Goal: Task Accomplishment & Management: Manage account settings

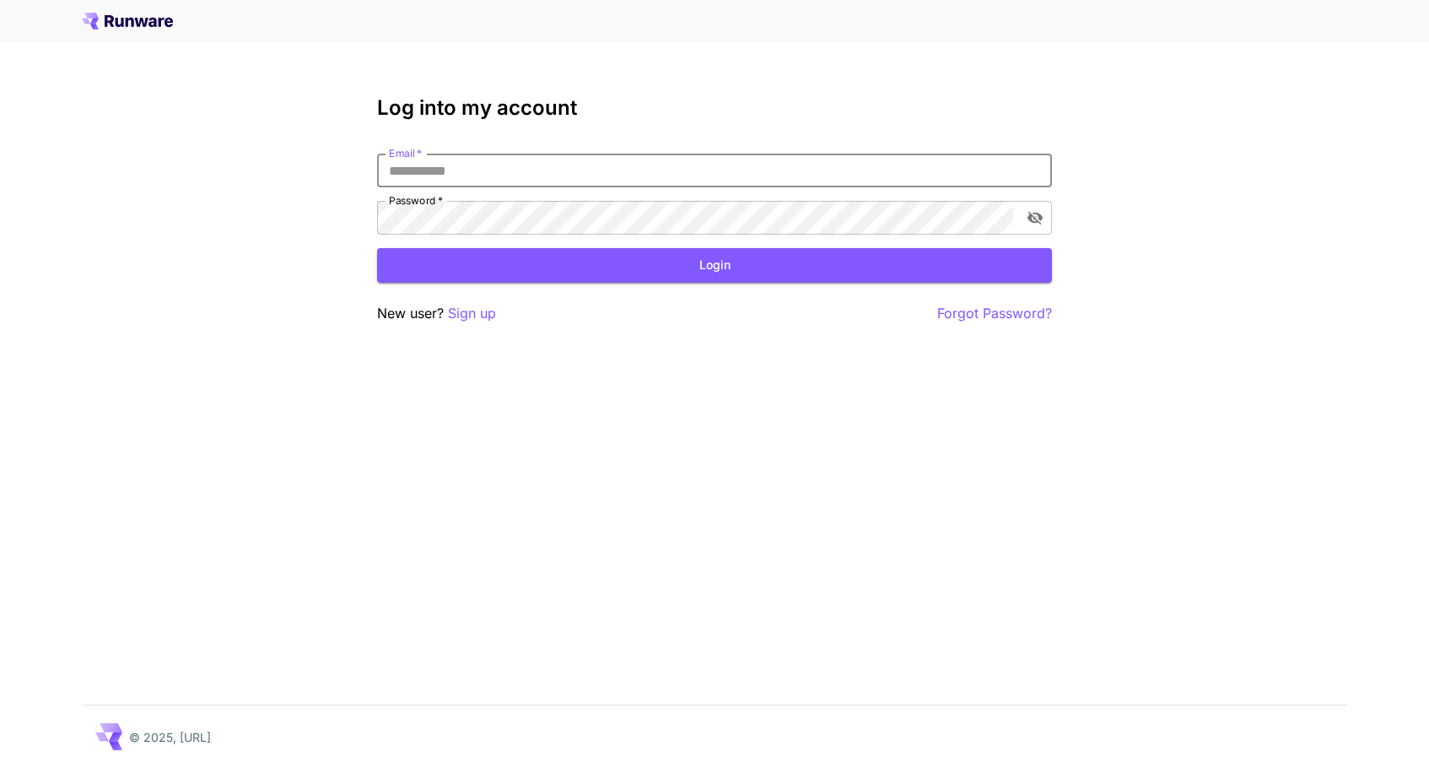
click at [596, 181] on input "Email   *" at bounding box center [714, 171] width 675 height 34
click at [498, 172] on input "Email   *" at bounding box center [714, 171] width 675 height 34
type input "**********"
click at [591, 265] on button "Login" at bounding box center [714, 265] width 675 height 35
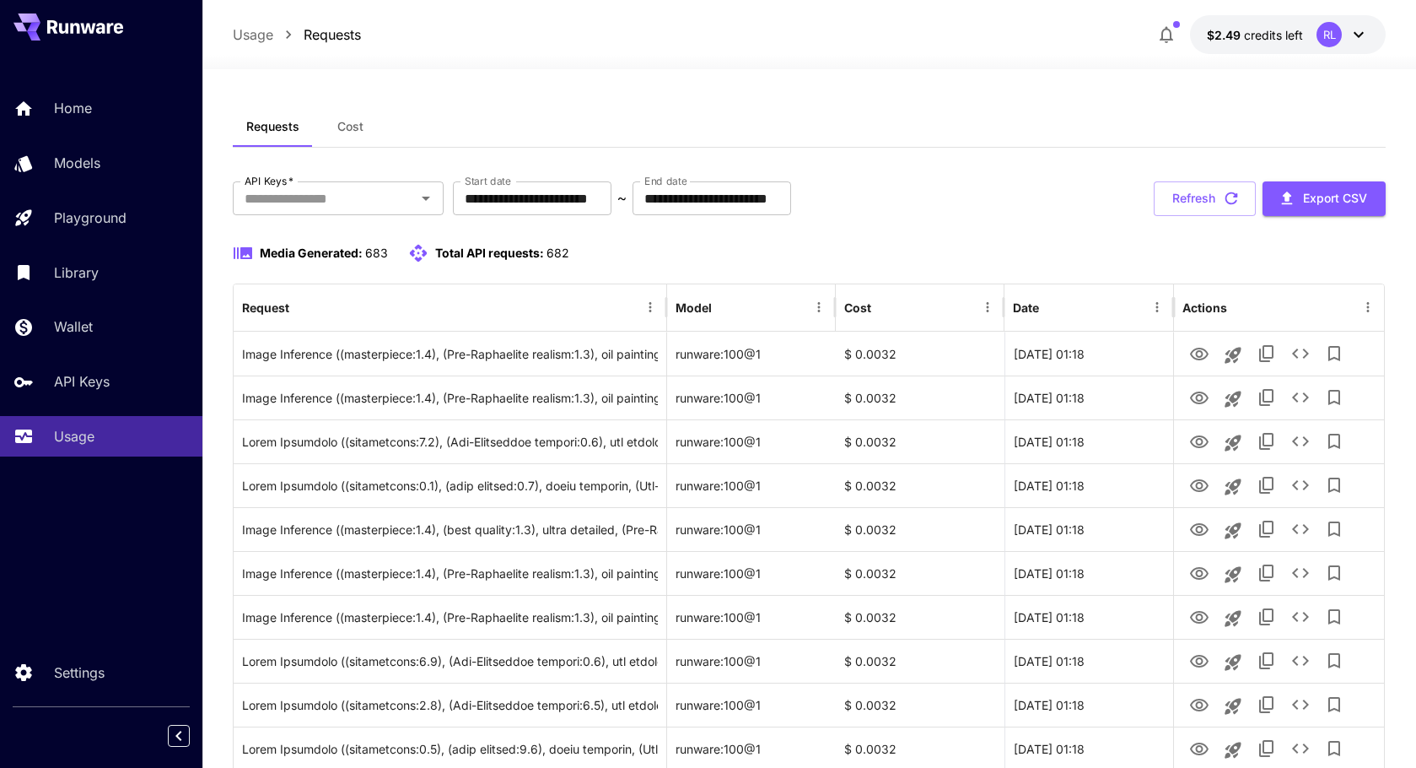
click at [941, 256] on div "Media Generated: 683 Total API requests: 682" at bounding box center [809, 253] width 1153 height 20
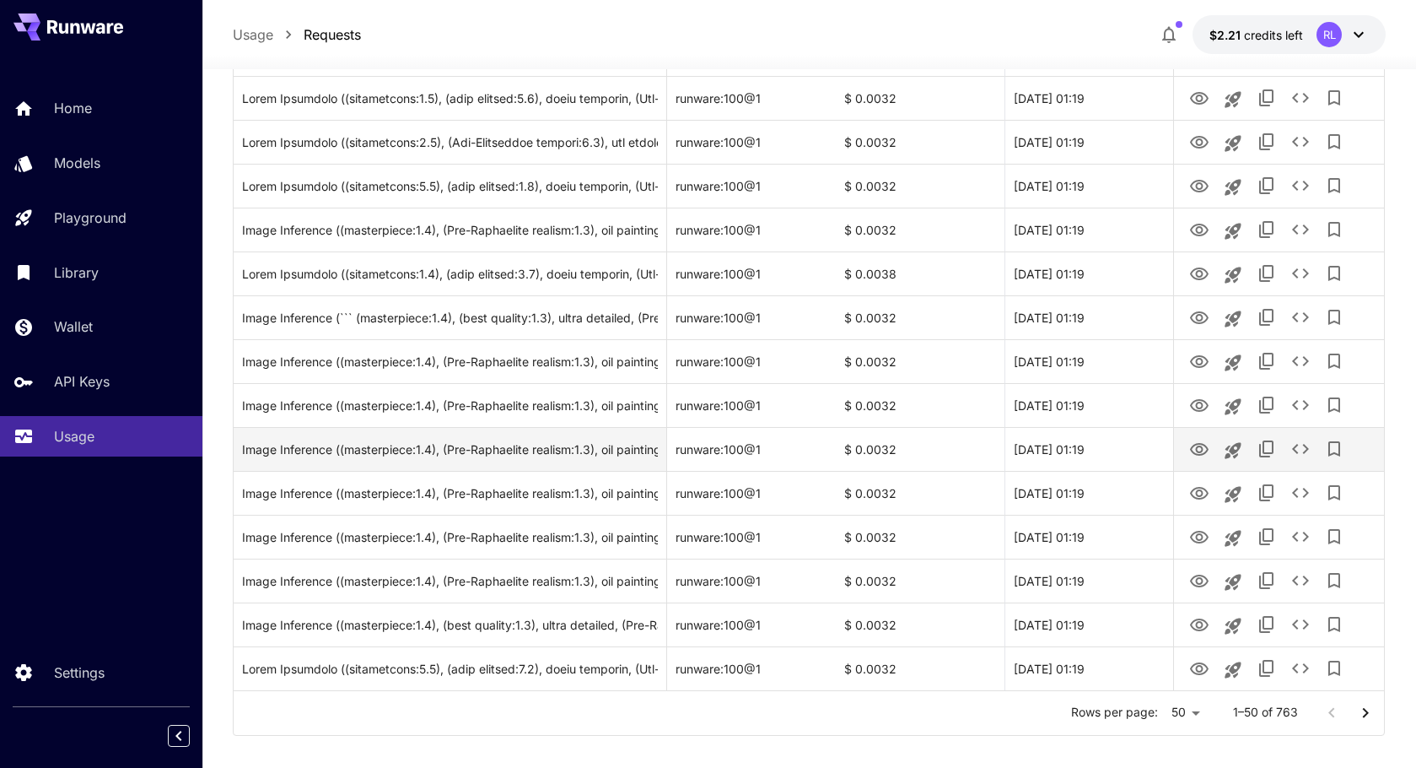
scroll to position [1853, 0]
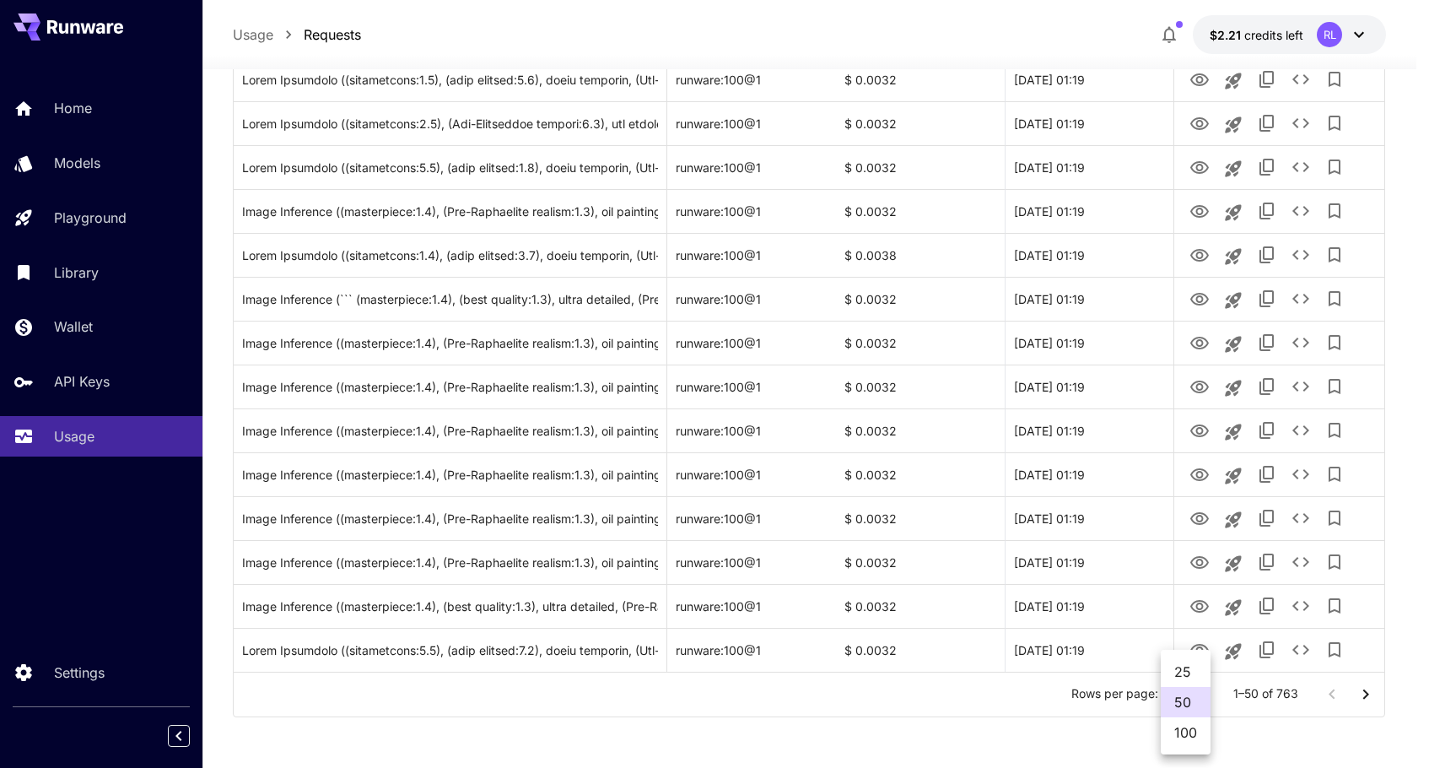
click at [1183, 730] on li "100" at bounding box center [1186, 732] width 50 height 30
type input "***"
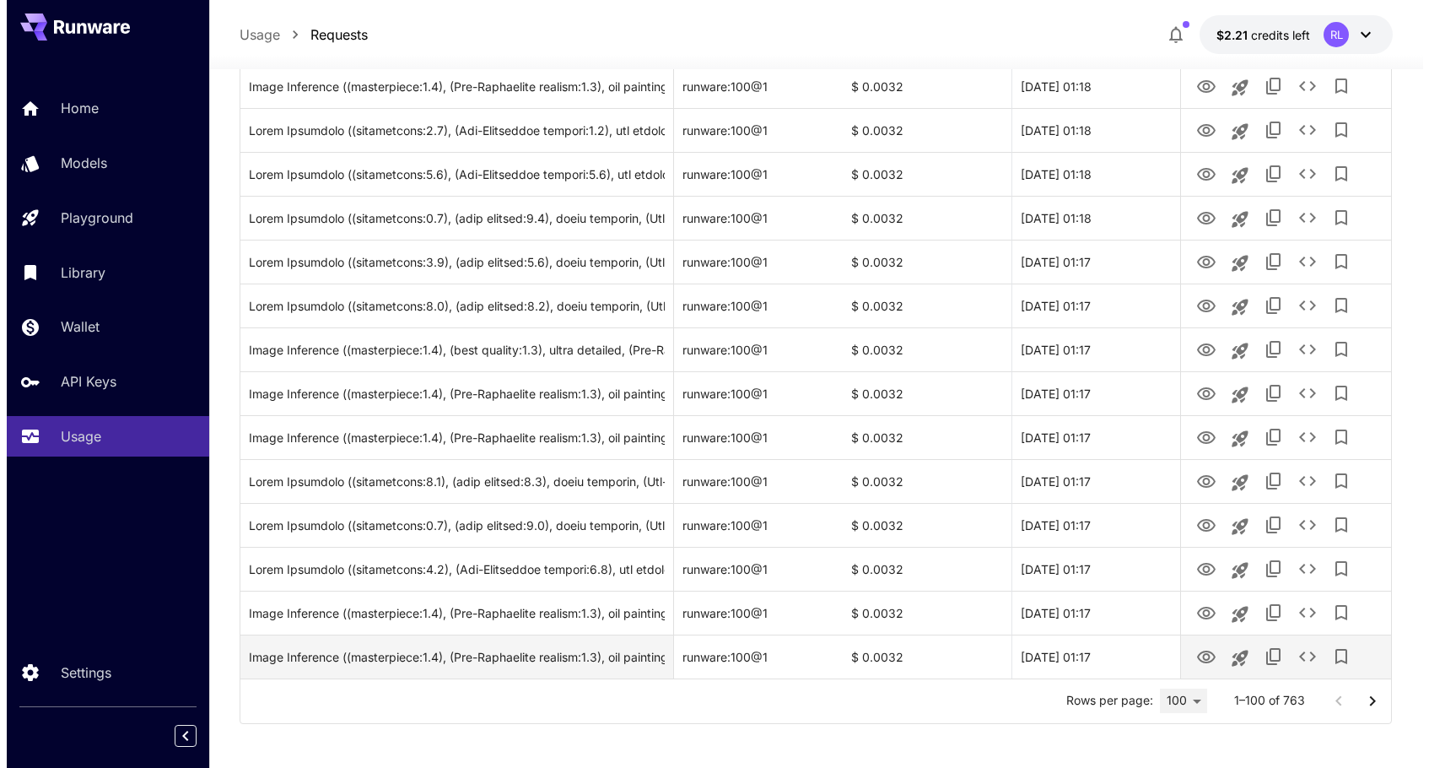
scroll to position [4046, 0]
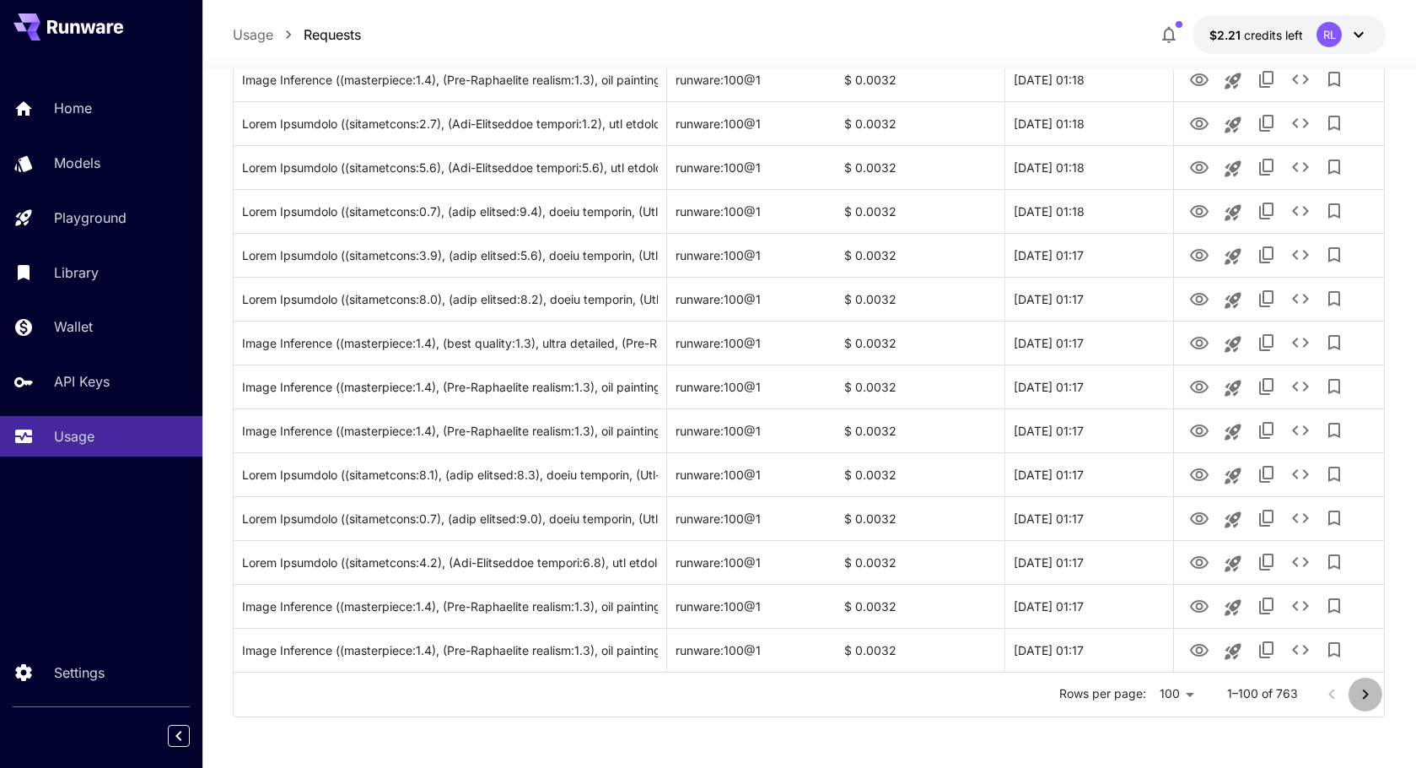
click at [1362, 693] on icon "Go to next page" at bounding box center [1366, 694] width 20 height 20
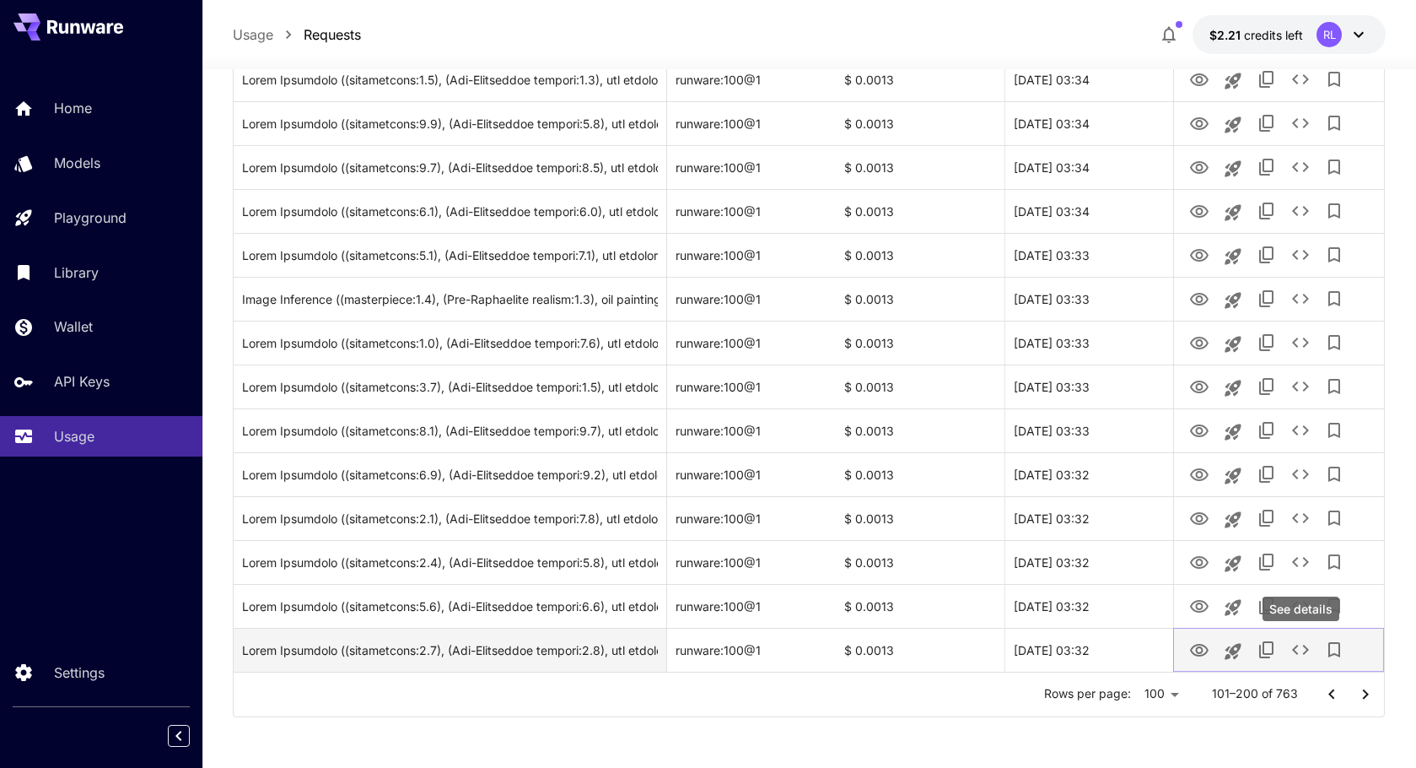
click at [1306, 650] on icon "See details" at bounding box center [1300, 649] width 17 height 10
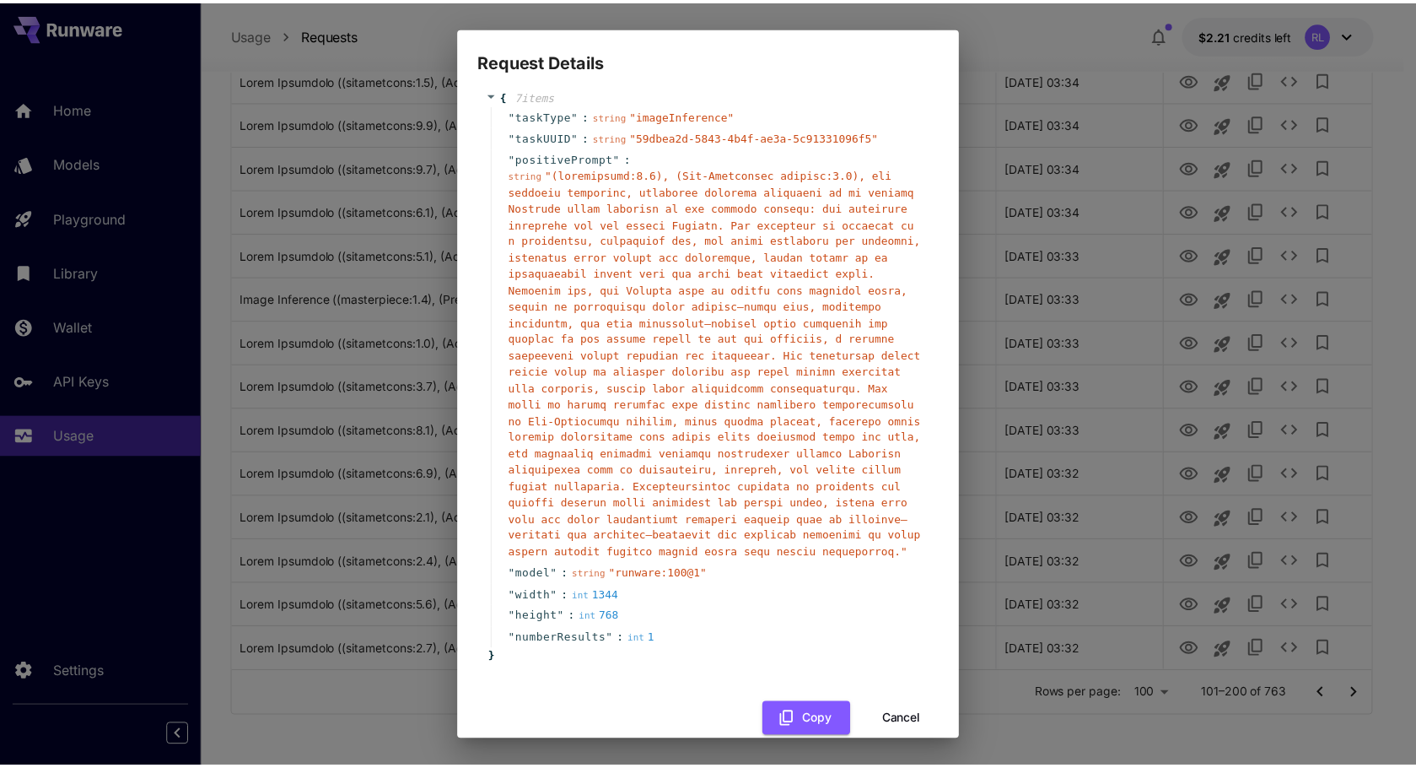
scroll to position [28, 0]
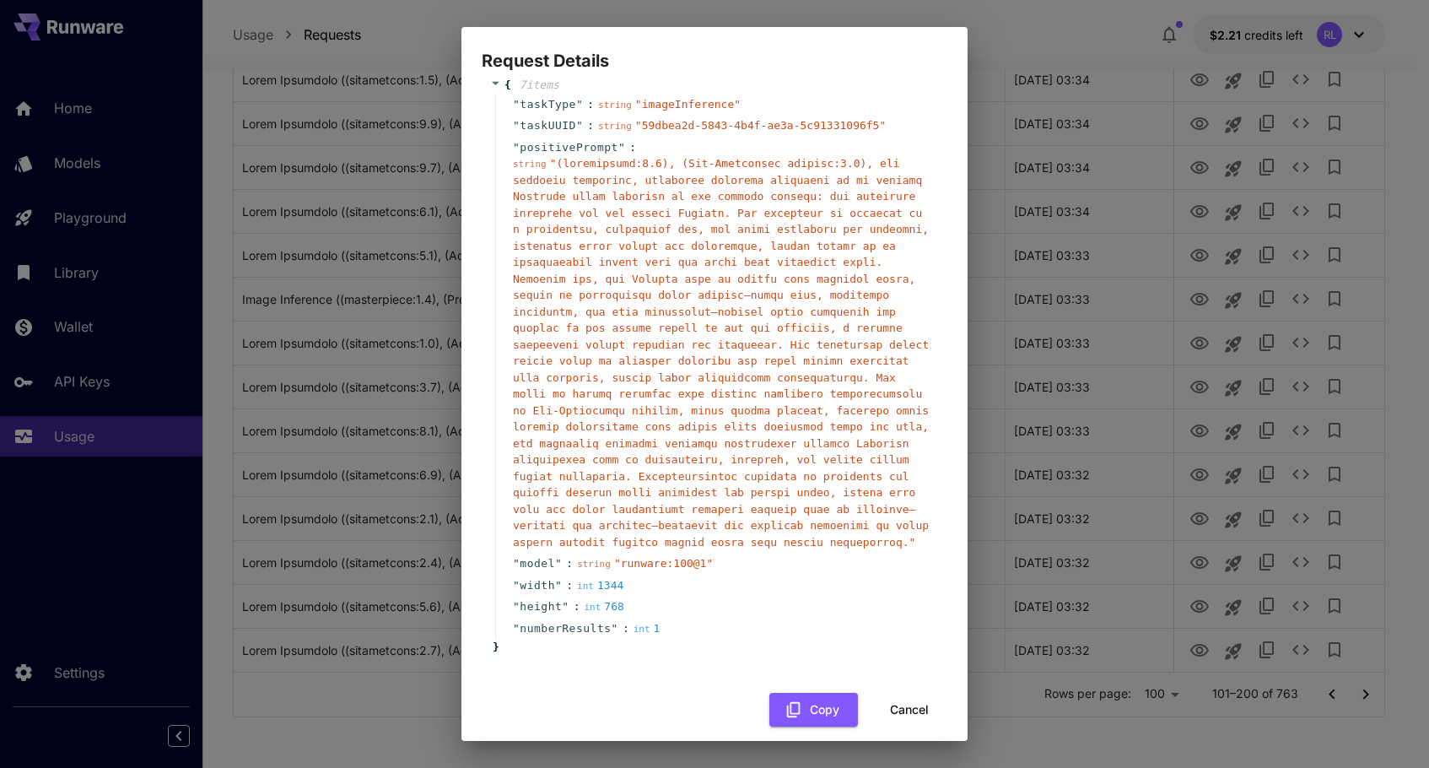
click at [366, 714] on div "Request Details { 7 item s " taskType " : string " imageInference " " taskUUID …" at bounding box center [714, 384] width 1429 height 768
click at [903, 698] on button "Cancel" at bounding box center [909, 710] width 76 height 35
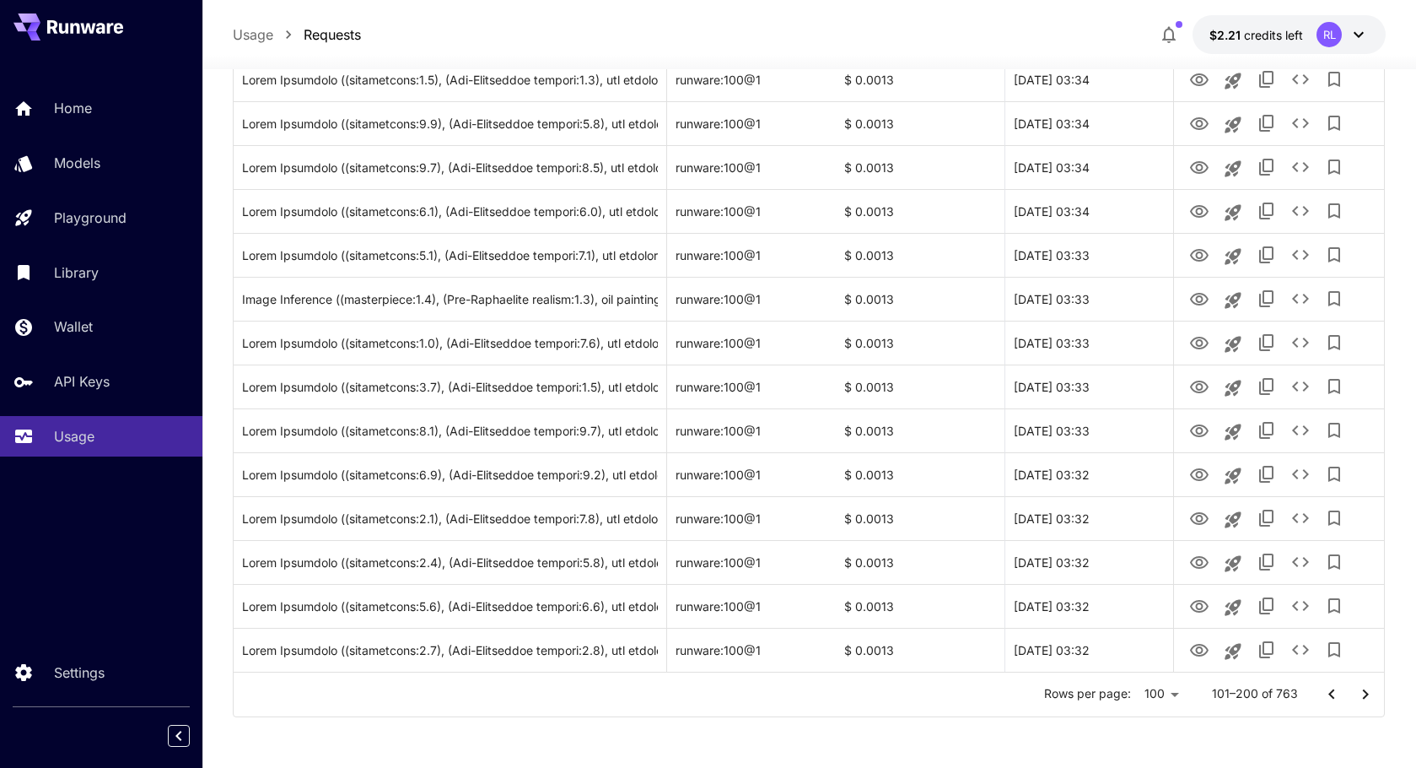
click at [1330, 688] on icon "Go to previous page" at bounding box center [1332, 694] width 20 height 20
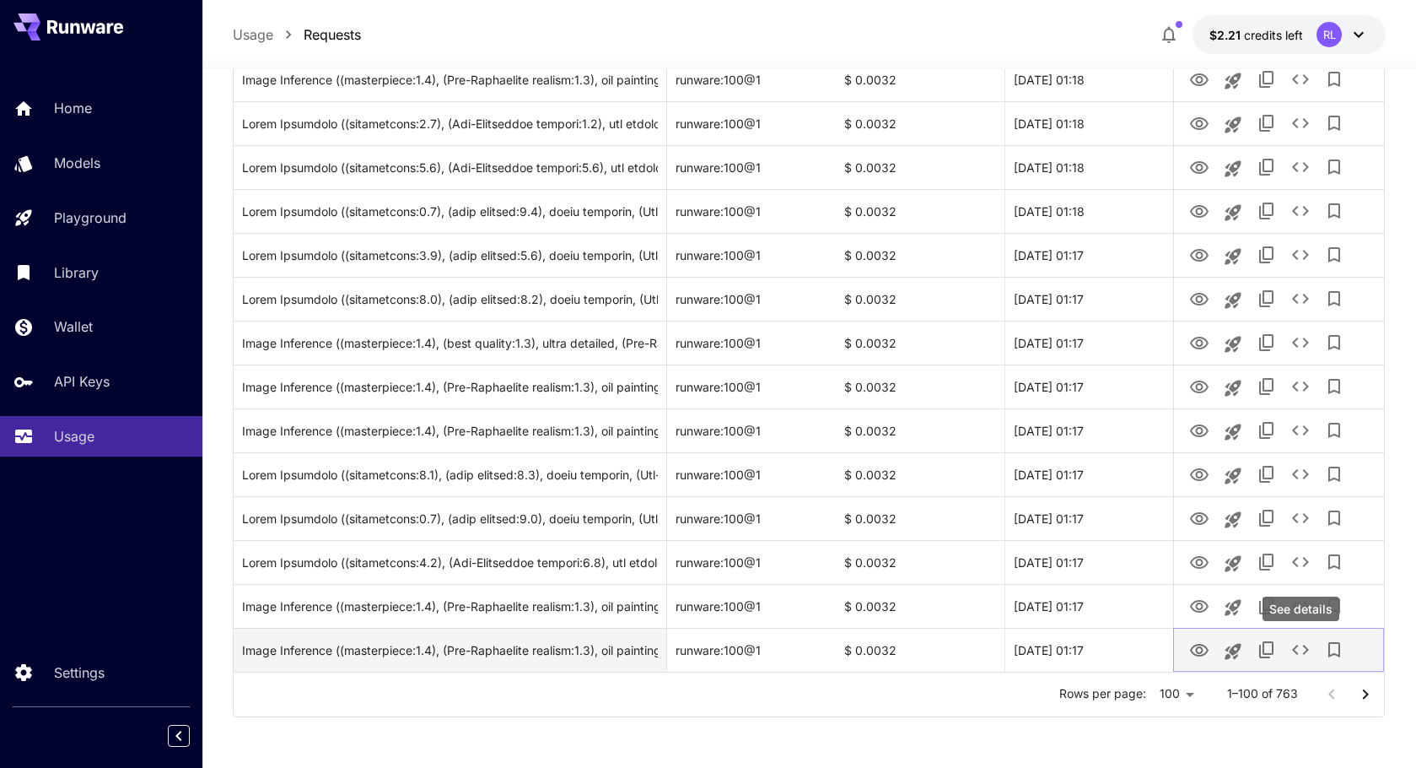
click at [1291, 652] on icon "See details" at bounding box center [1301, 649] width 20 height 20
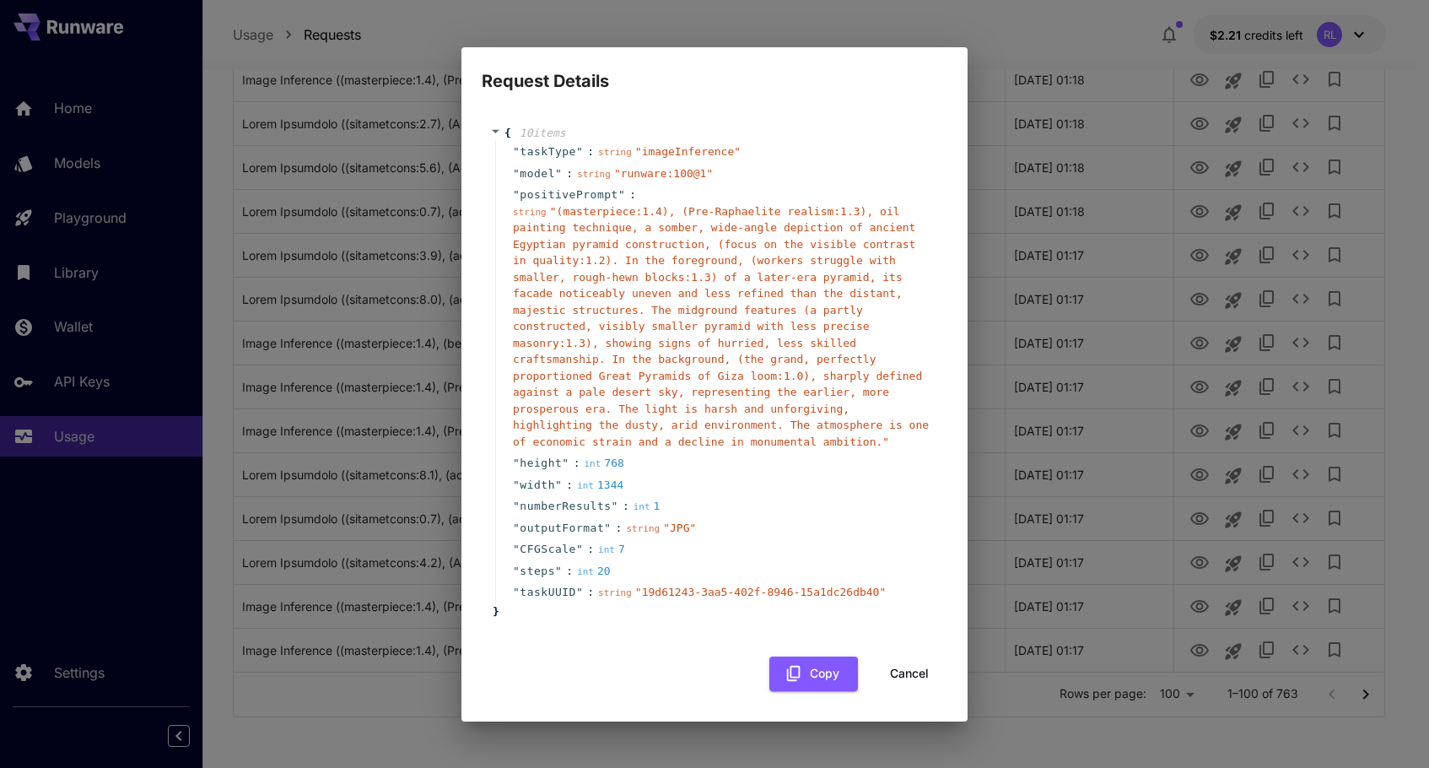
click at [580, 730] on div "Request Details { 10 item s " taskType " : string " imageInference " " model " …" at bounding box center [714, 384] width 1429 height 768
click at [911, 656] on button "Cancel" at bounding box center [909, 673] width 76 height 35
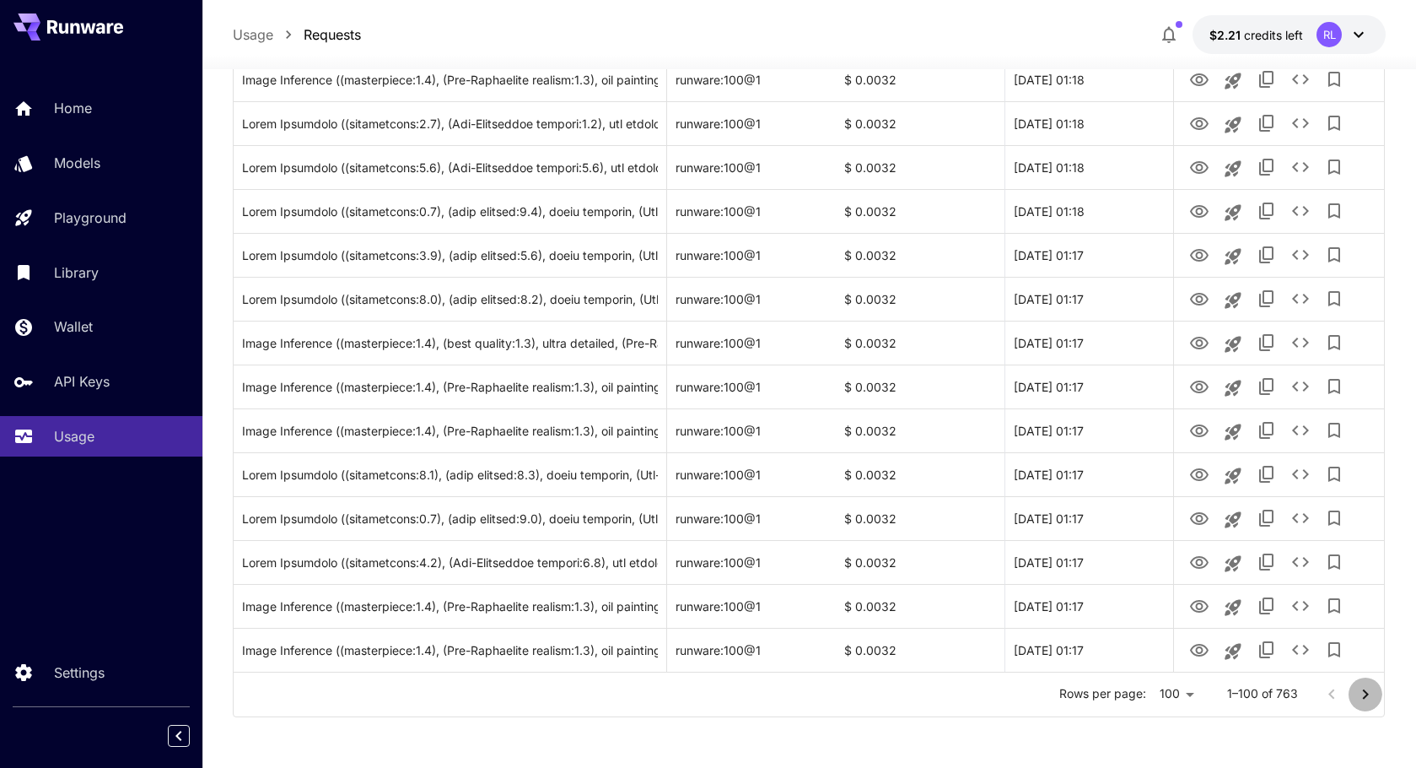
click at [1370, 698] on icon "Go to next page" at bounding box center [1366, 694] width 20 height 20
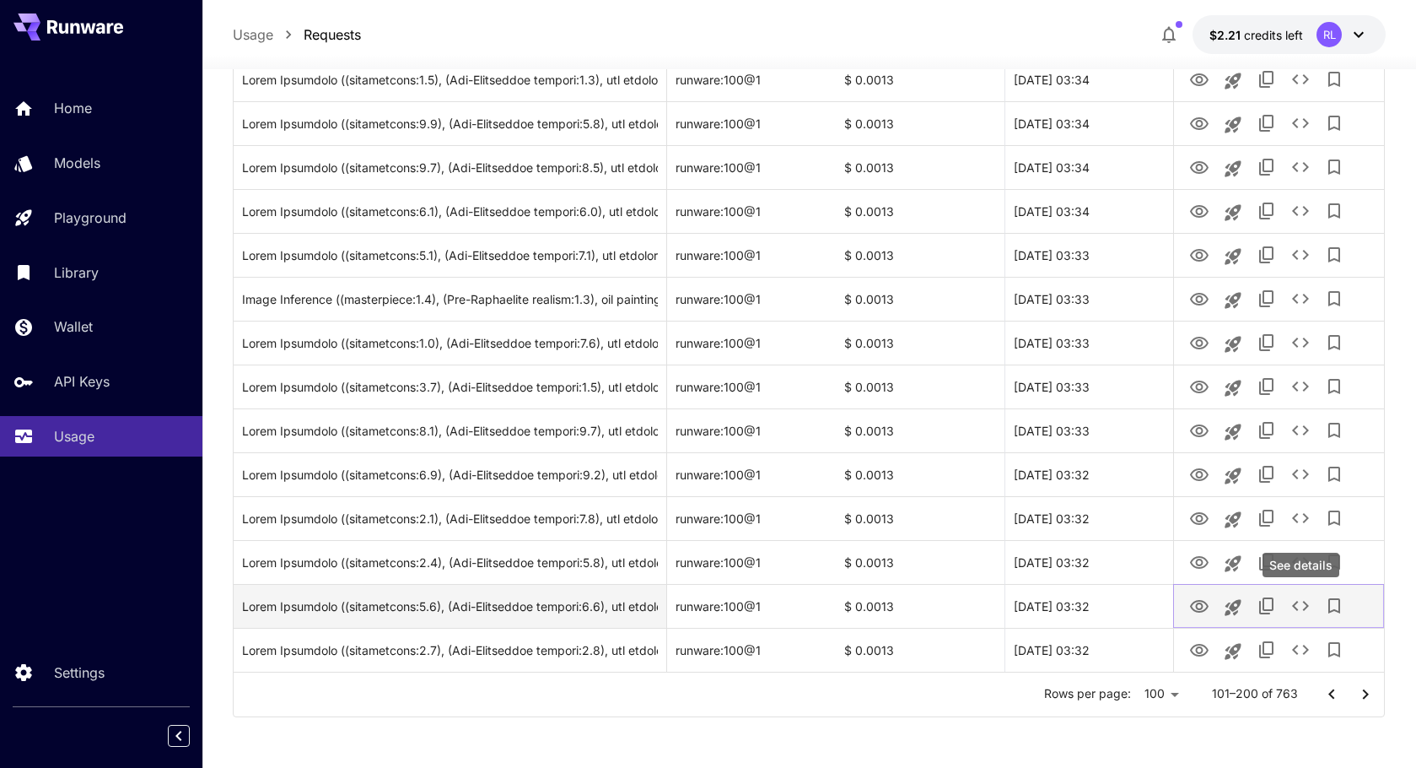
click at [1294, 606] on icon "See details" at bounding box center [1300, 606] width 17 height 10
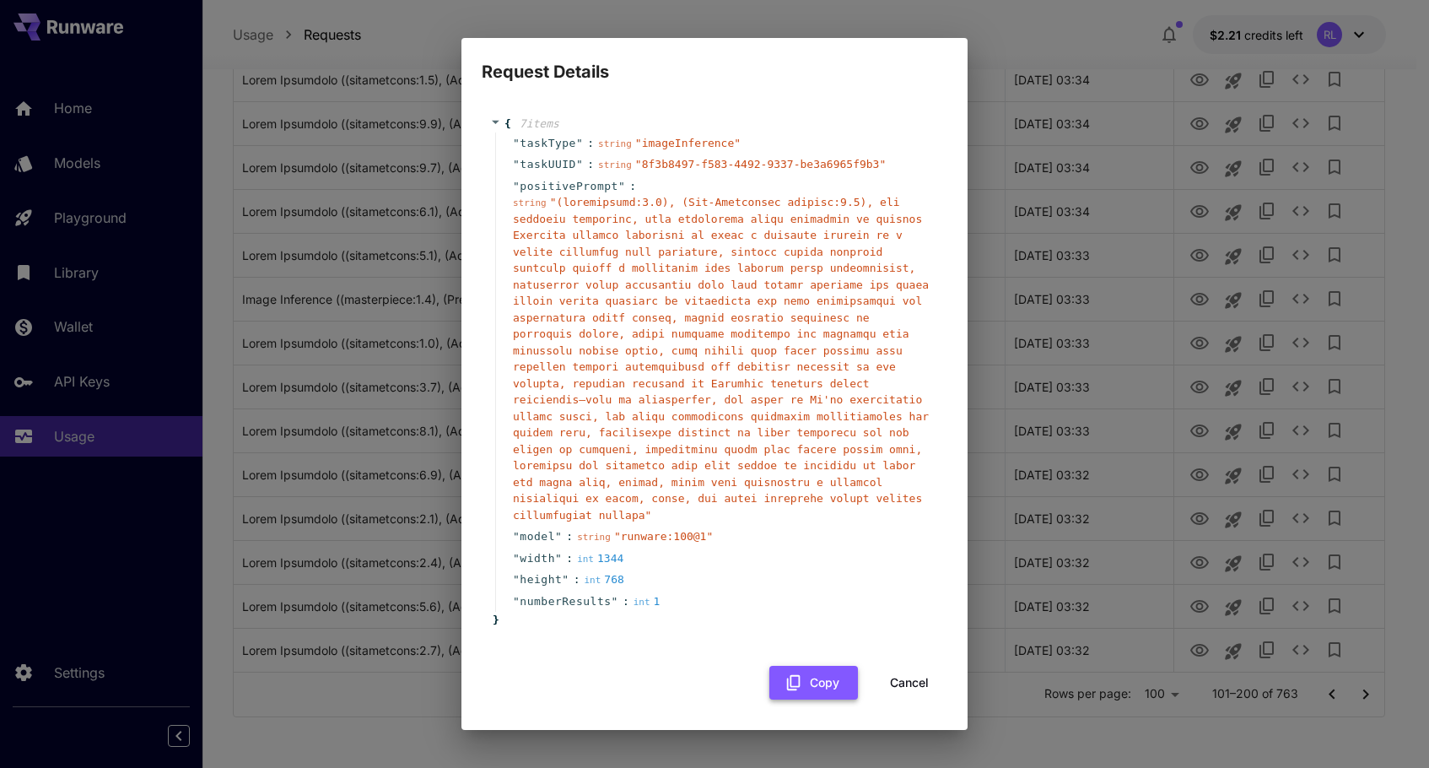
click at [804, 666] on button "Copy" at bounding box center [813, 683] width 89 height 35
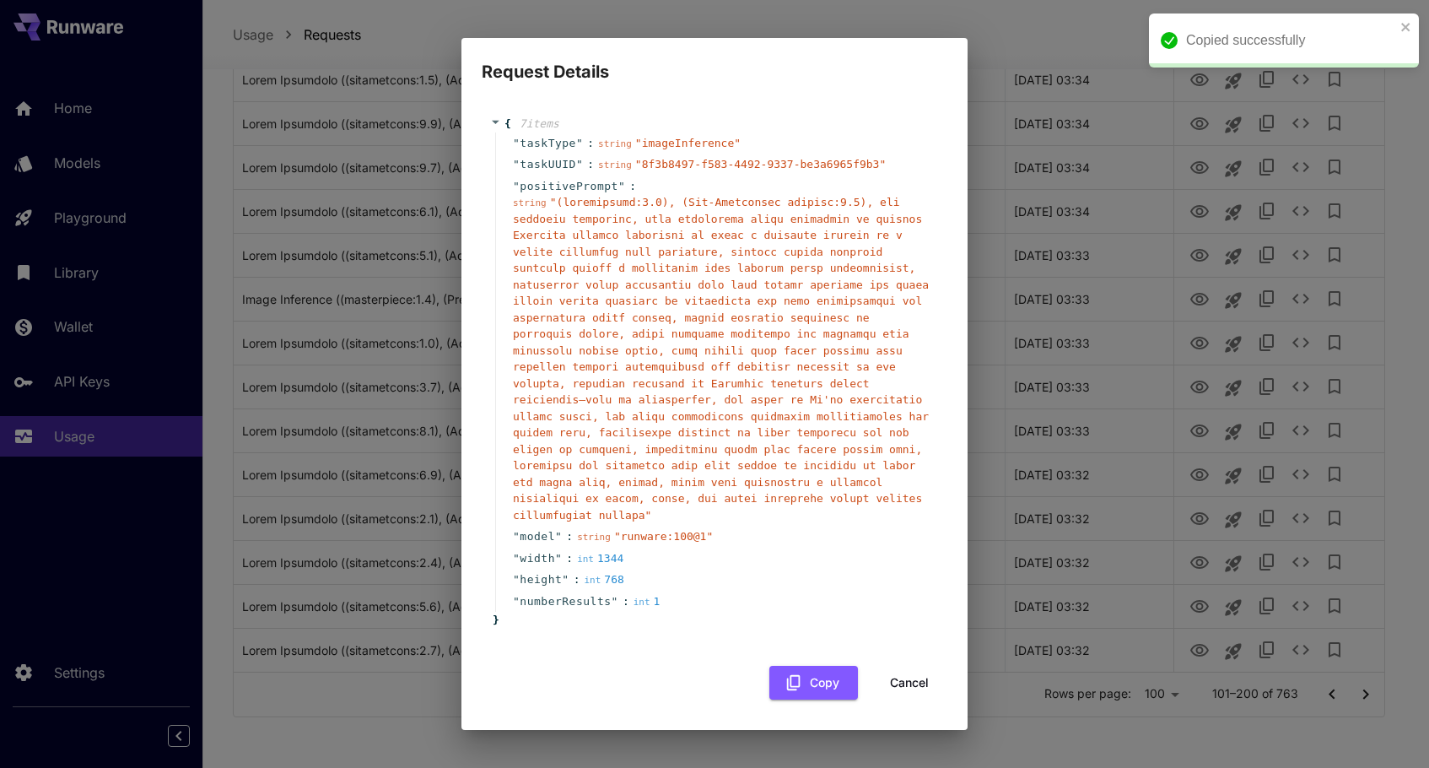
click at [363, 232] on div "Request Details { 7 item s " taskType " : string " imageInference " " taskUUID …" at bounding box center [714, 384] width 1429 height 768
click at [910, 666] on button "Cancel" at bounding box center [909, 683] width 76 height 35
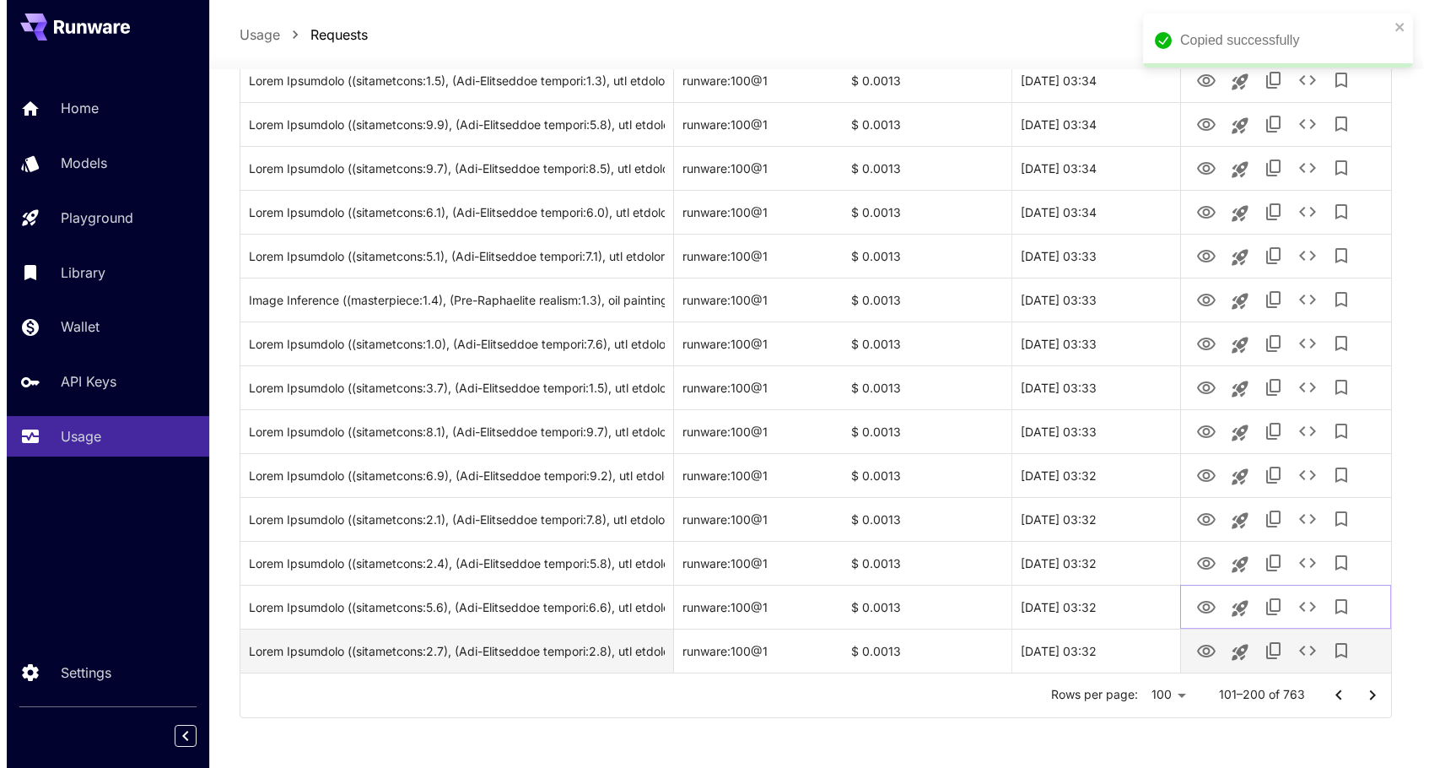
scroll to position [4046, 0]
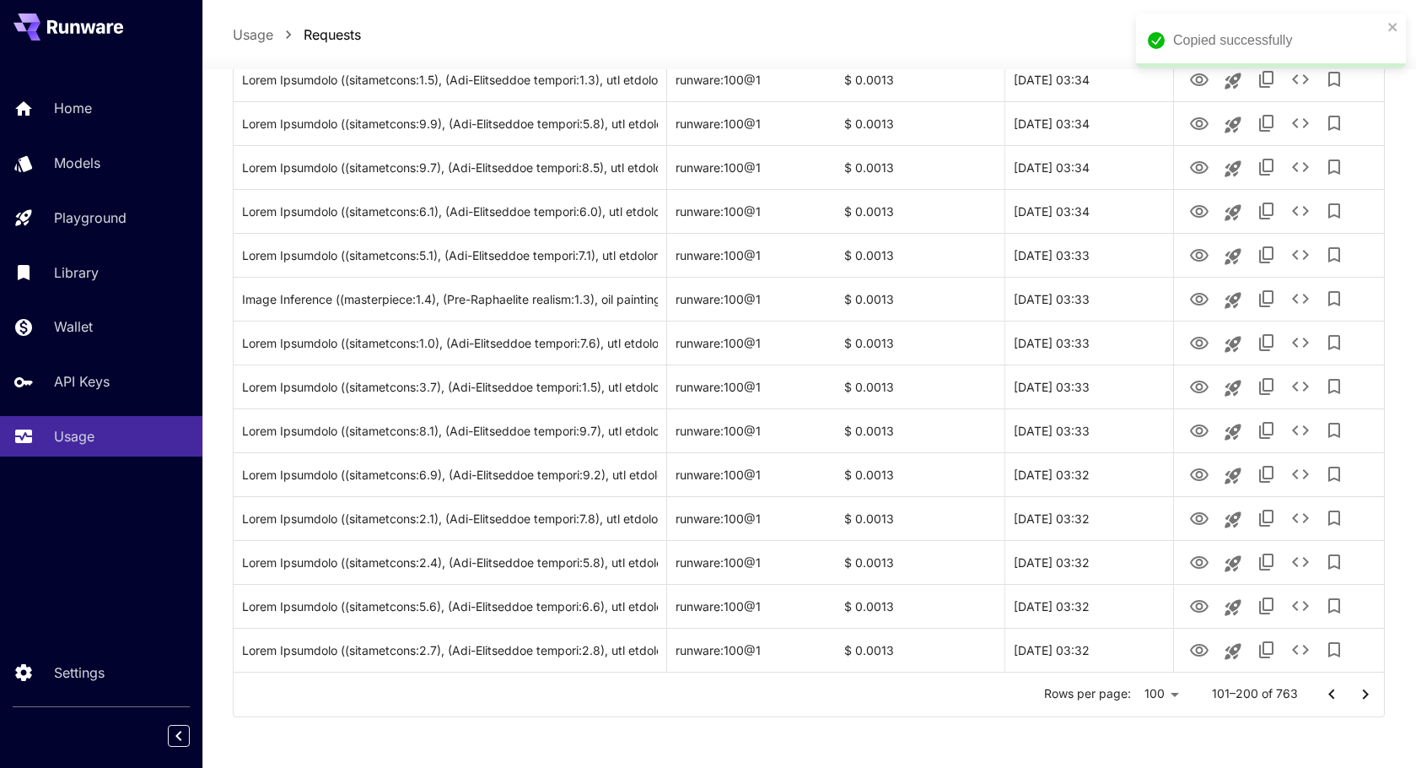
click at [1324, 698] on icon "Go to previous page" at bounding box center [1332, 694] width 20 height 20
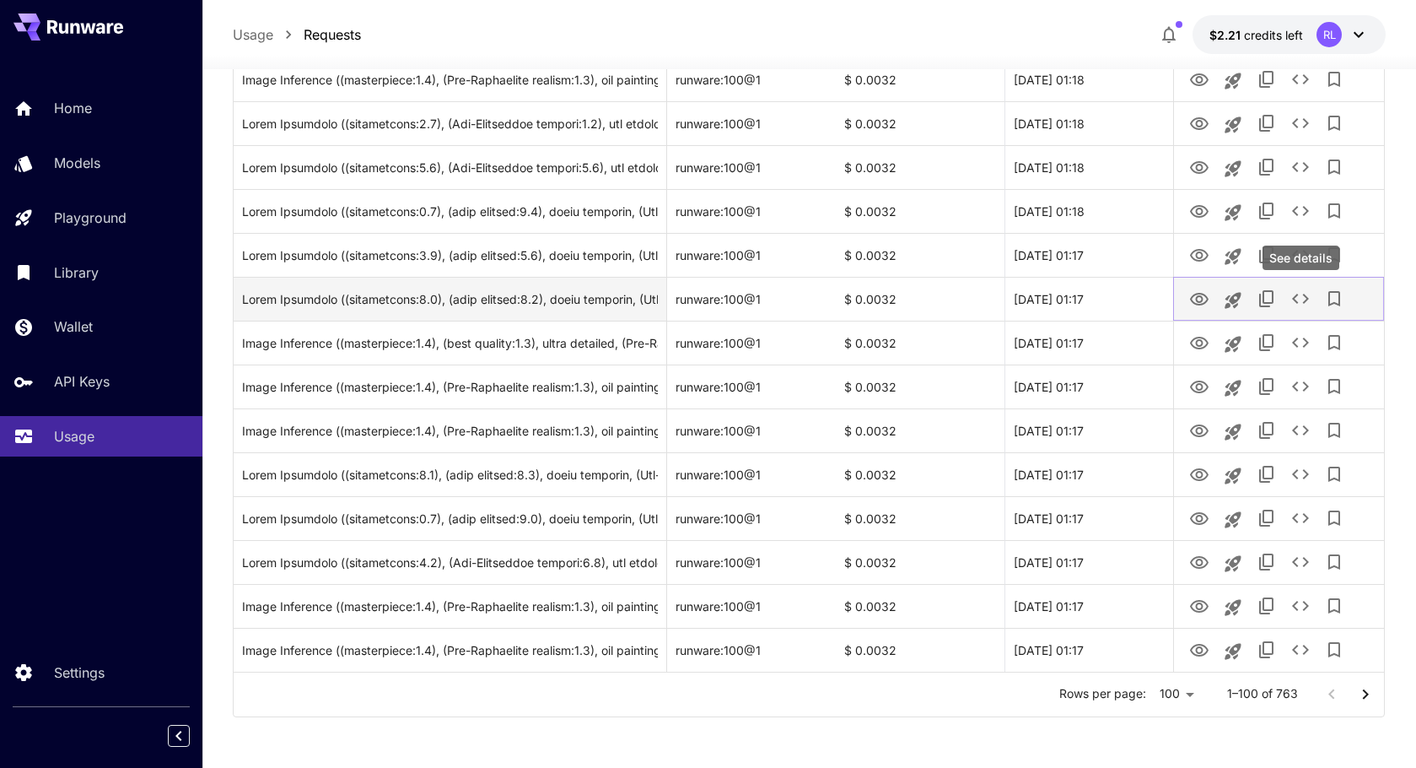
click at [1291, 299] on icon "See details" at bounding box center [1301, 298] width 20 height 20
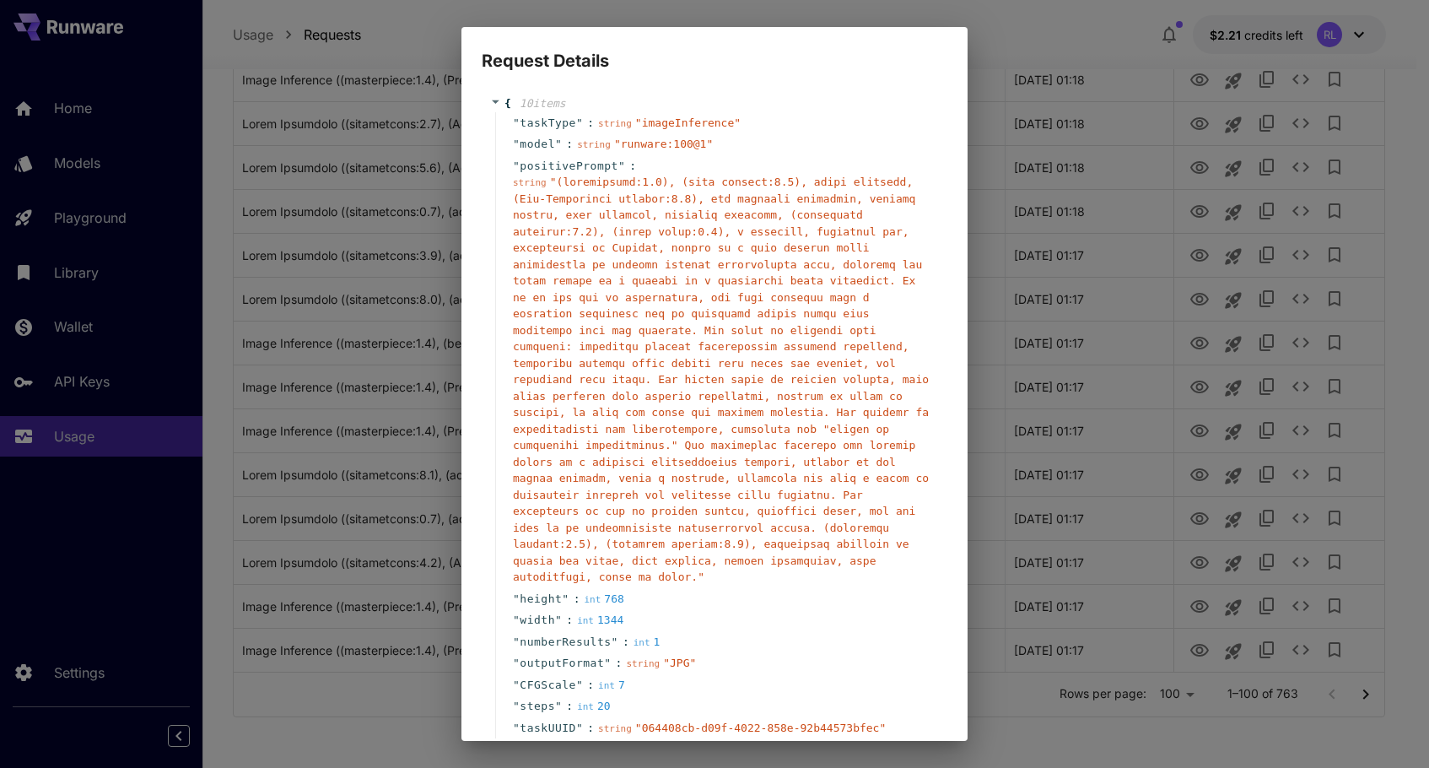
scroll to position [8, 0]
click at [1419, 94] on div "Request Details { 10 item s " taskType " : string " imageInference " " model " …" at bounding box center [714, 384] width 1429 height 768
click at [913, 19] on div "Request Details { 10 item s " taskType " : string " imageInference " " model " …" at bounding box center [714, 384] width 1429 height 768
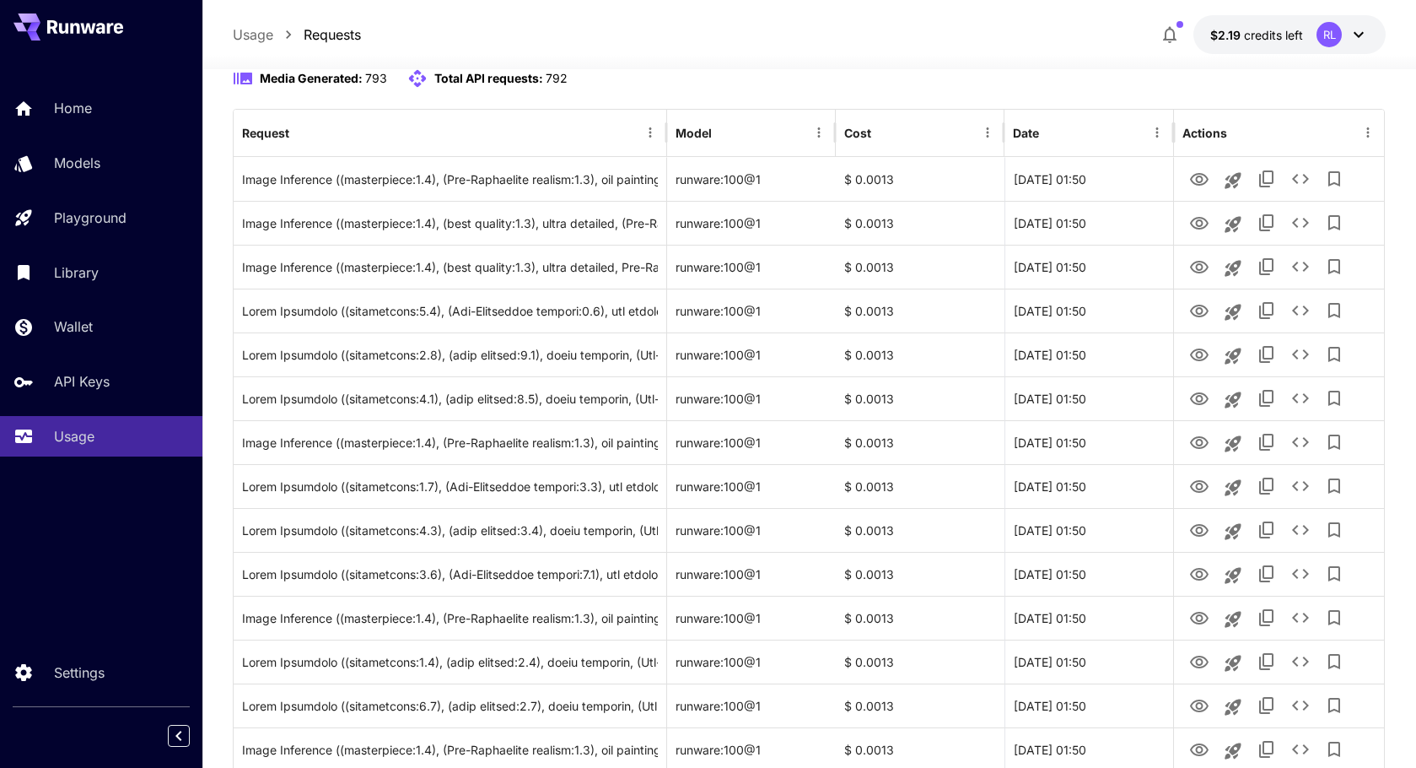
scroll to position [422, 0]
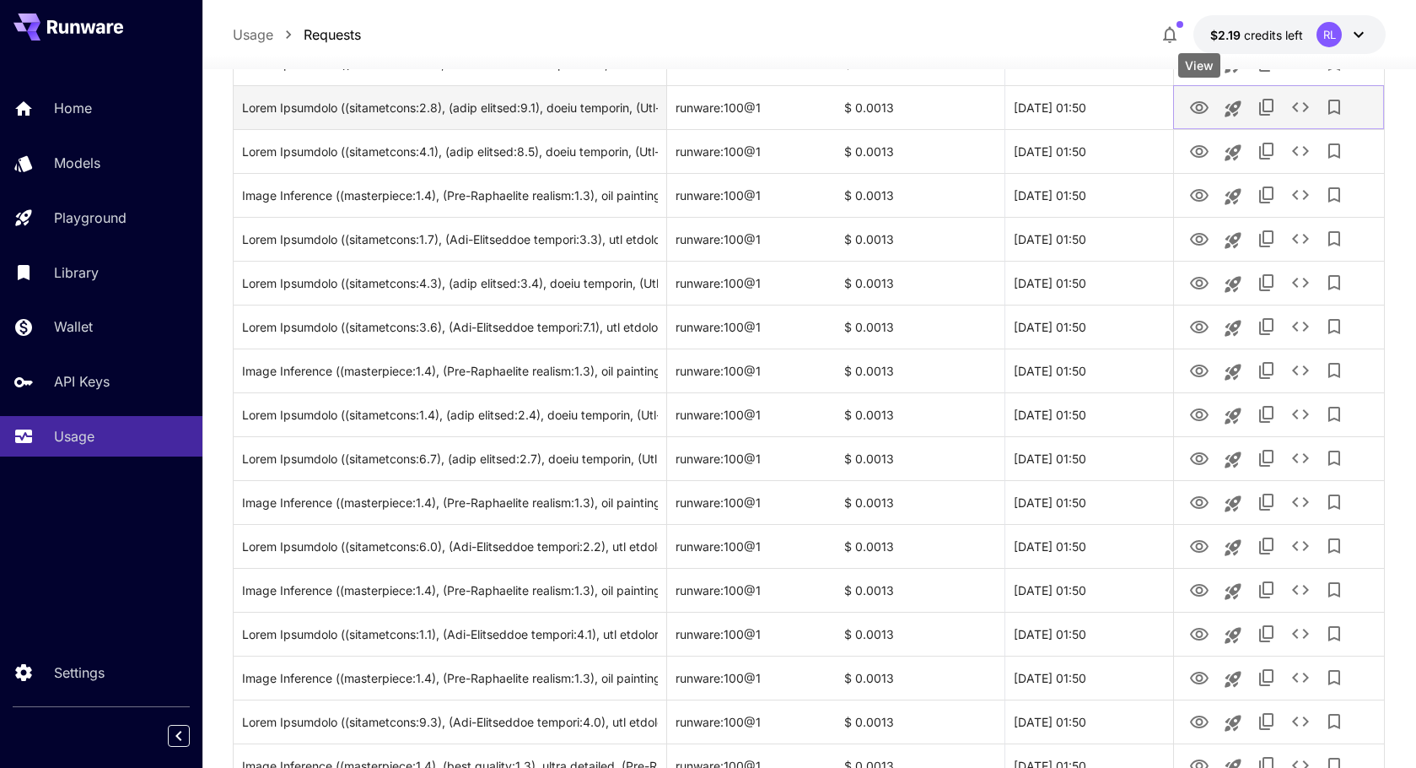
click at [1198, 105] on icon "View" at bounding box center [1199, 107] width 19 height 13
